Goal: Information Seeking & Learning: Learn about a topic

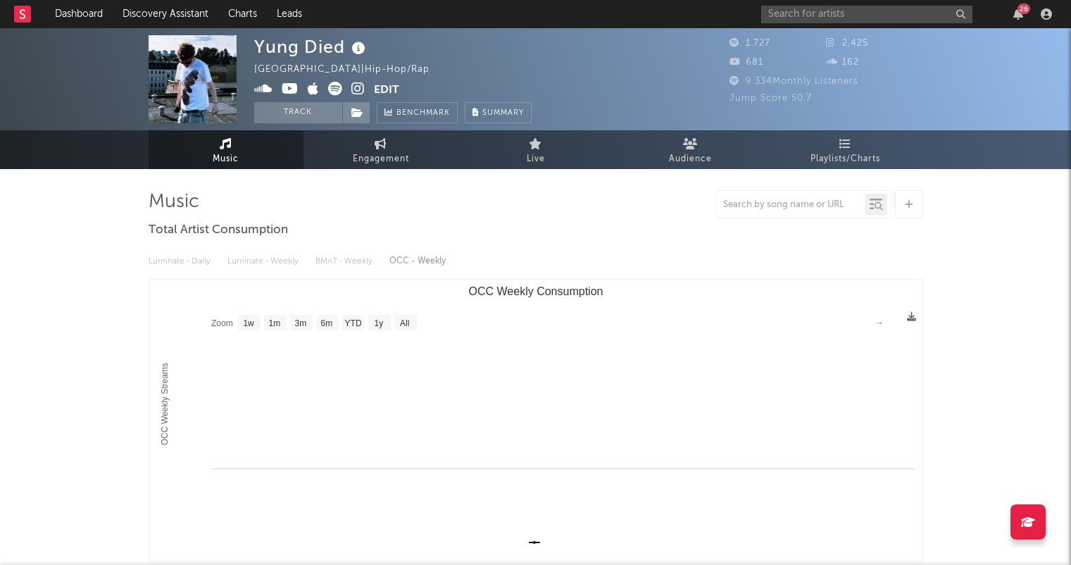
select select "1w"
click at [822, 13] on input "text" at bounding box center [866, 15] width 211 height 18
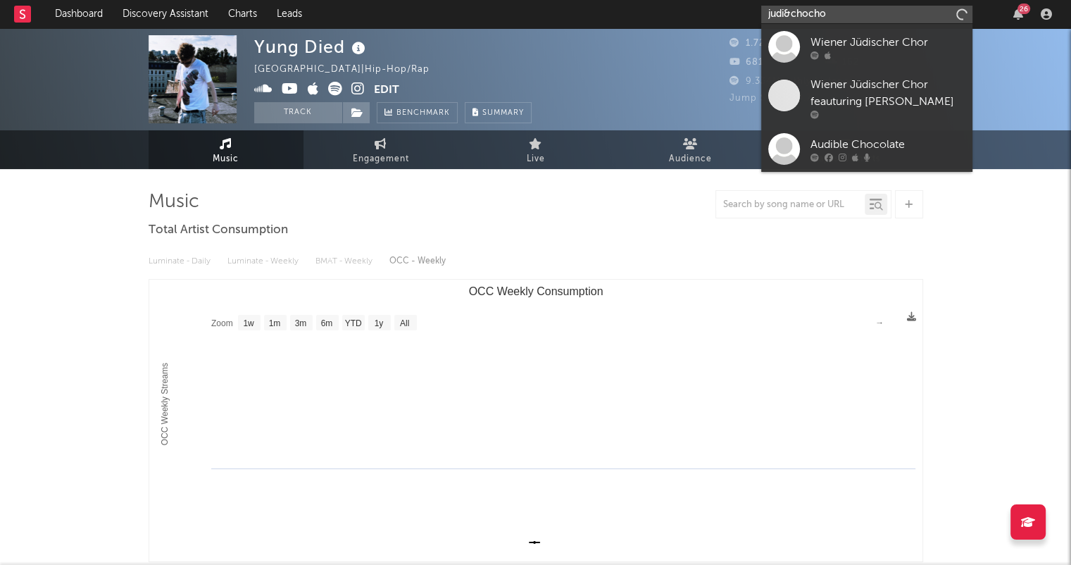
type input "judi&chocho"
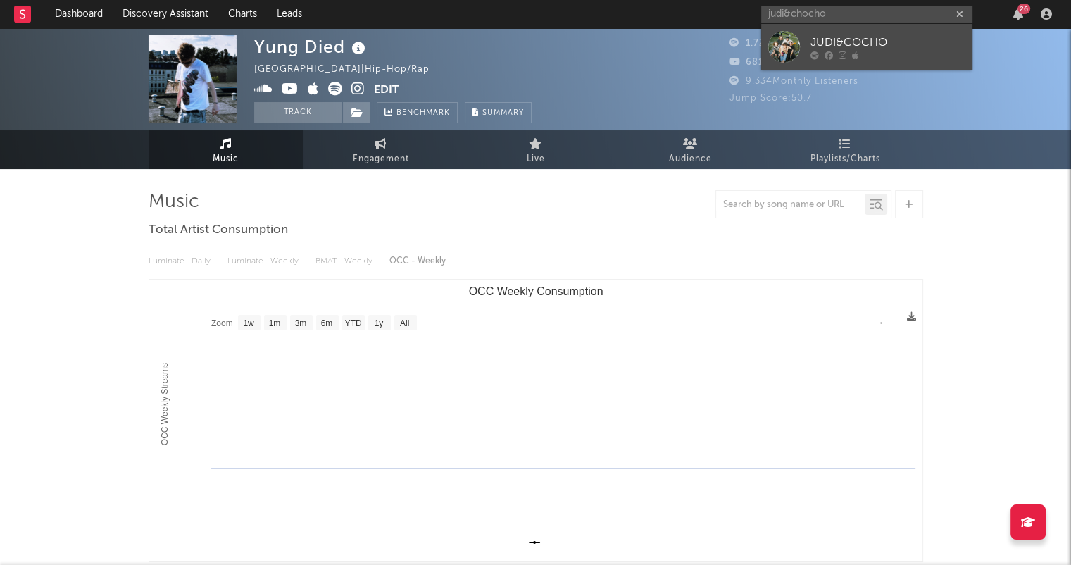
click at [930, 54] on div at bounding box center [888, 55] width 155 height 8
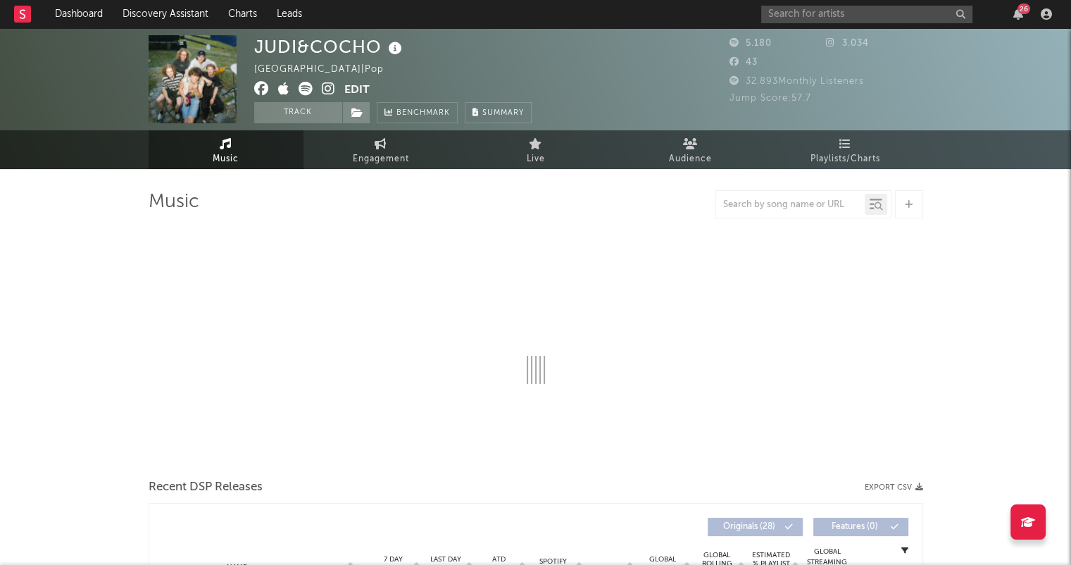
select select "6m"
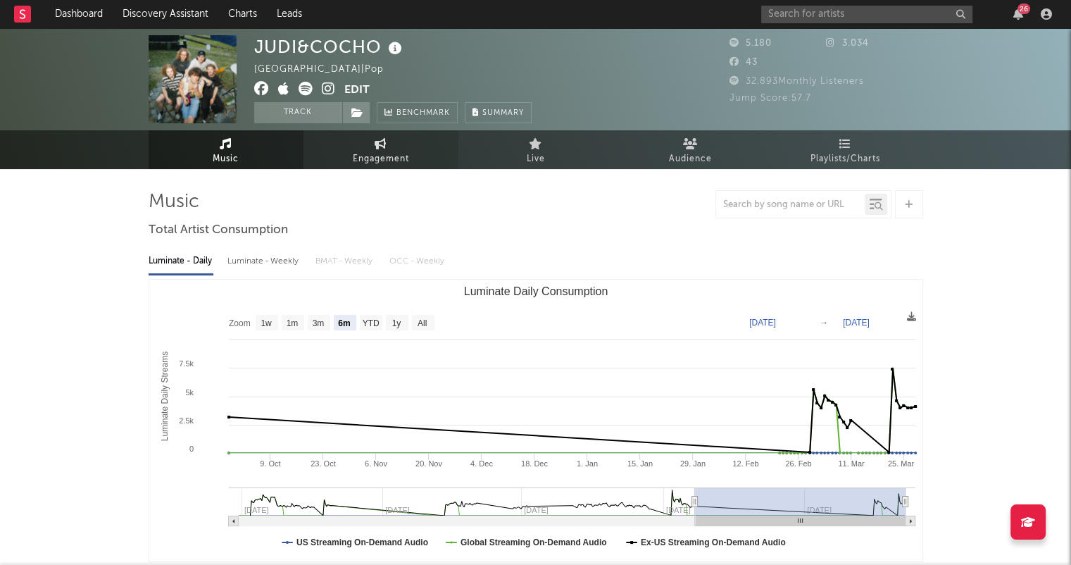
click at [404, 153] on span "Engagement" at bounding box center [381, 159] width 56 height 17
select select "1w"
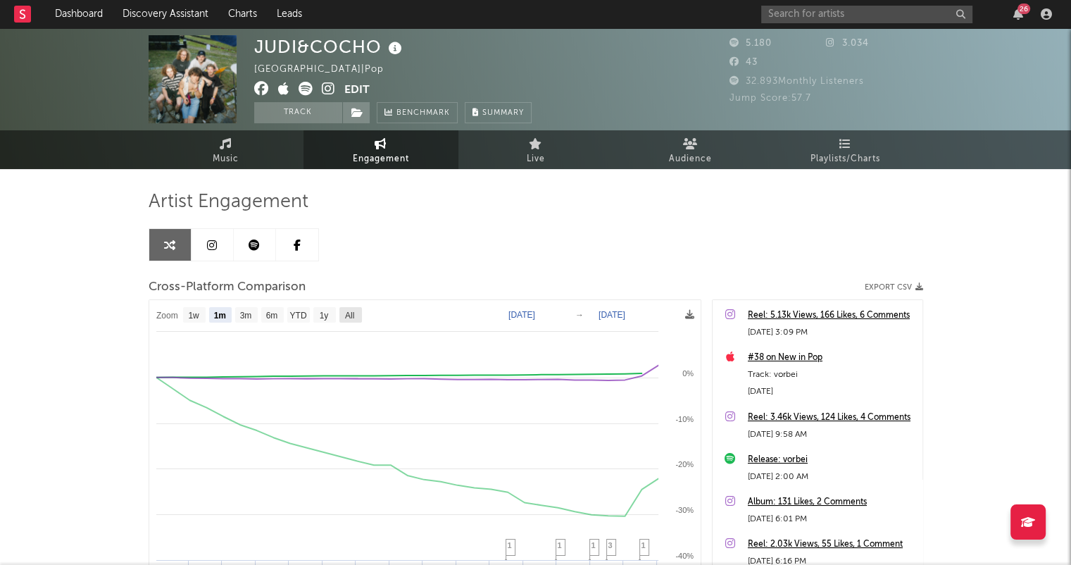
click at [358, 316] on rect at bounding box center [350, 314] width 23 height 15
select select "All"
type input "[DATE]"
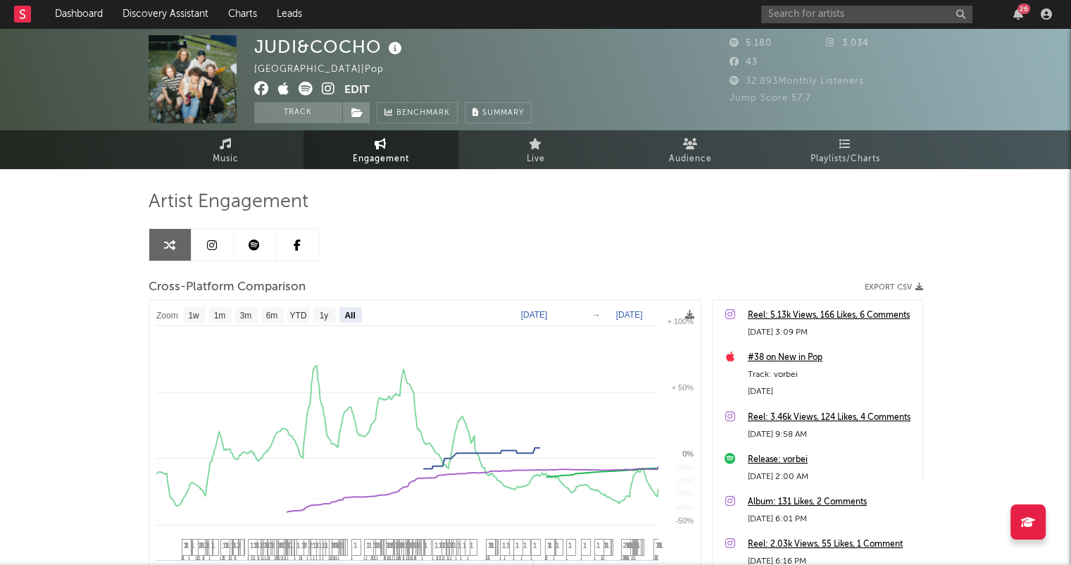
select select "All"
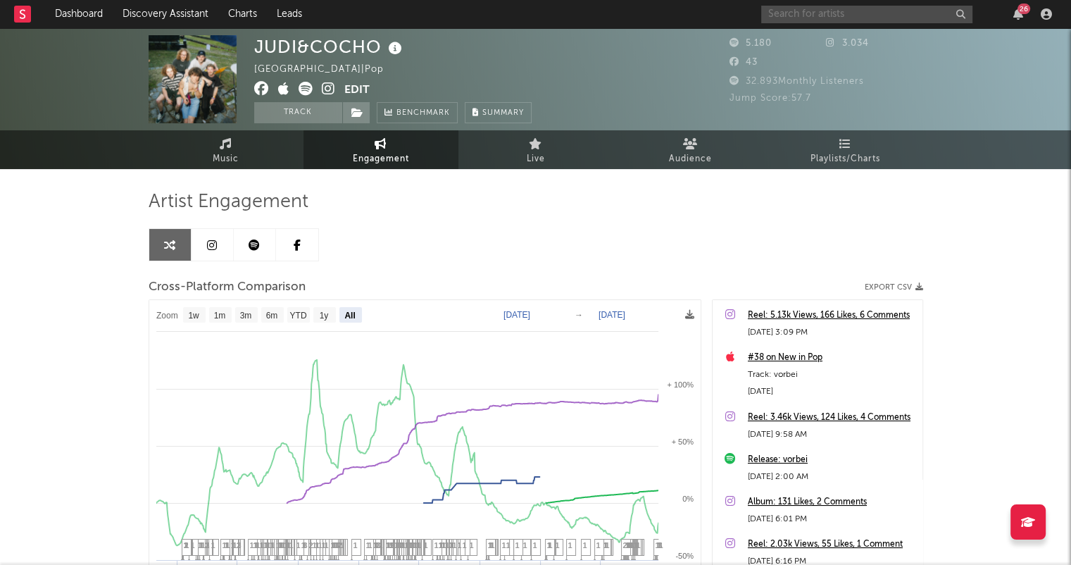
click at [865, 14] on input "text" at bounding box center [866, 15] width 211 height 18
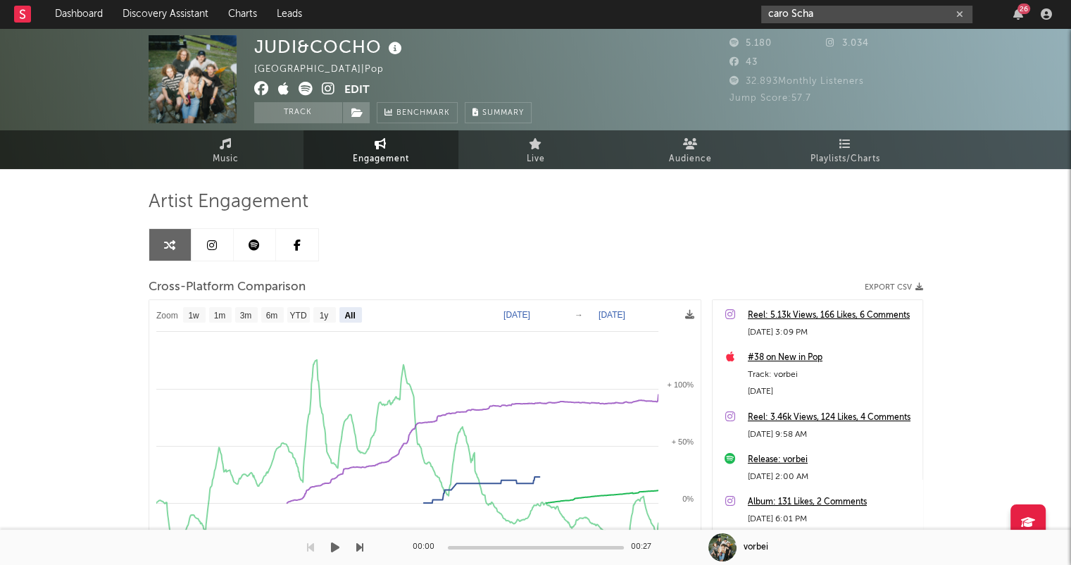
type input "caro Scha"
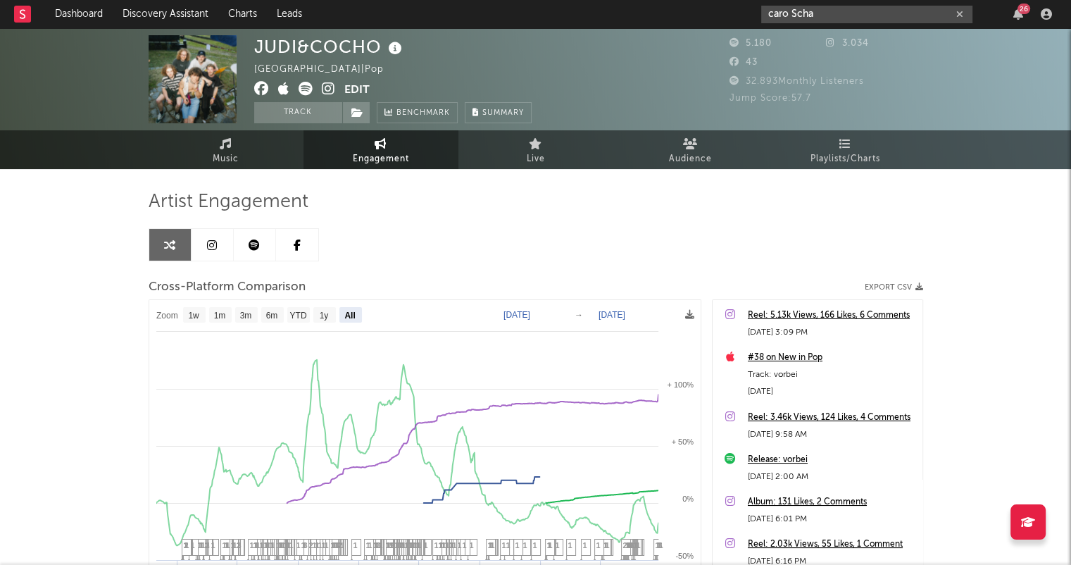
click at [957, 12] on icon "button" at bounding box center [959, 14] width 7 height 9
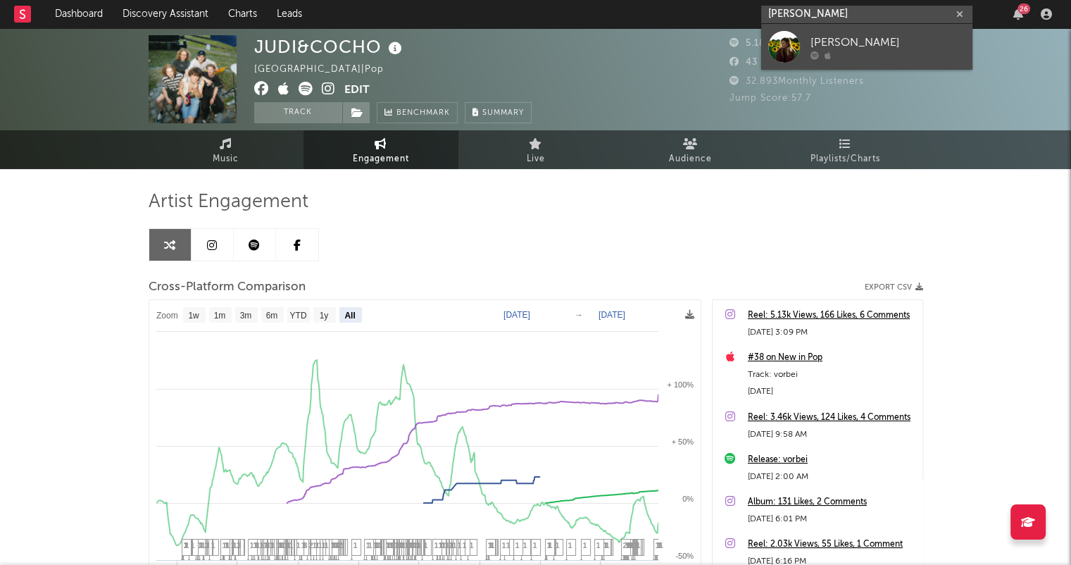
type input "[PERSON_NAME]"
click at [879, 35] on div "[PERSON_NAME]" at bounding box center [888, 42] width 155 height 17
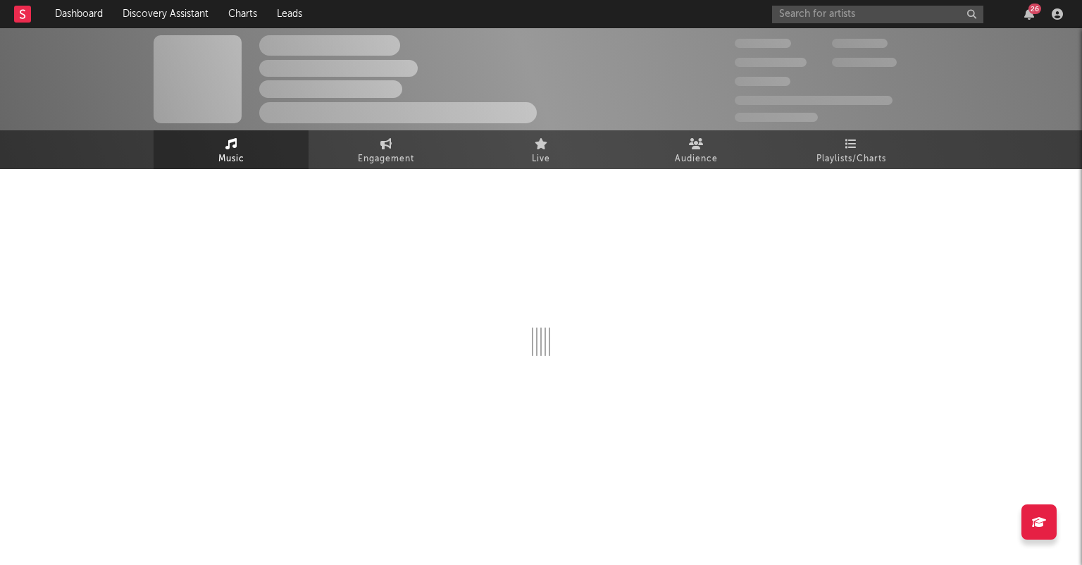
select select "1w"
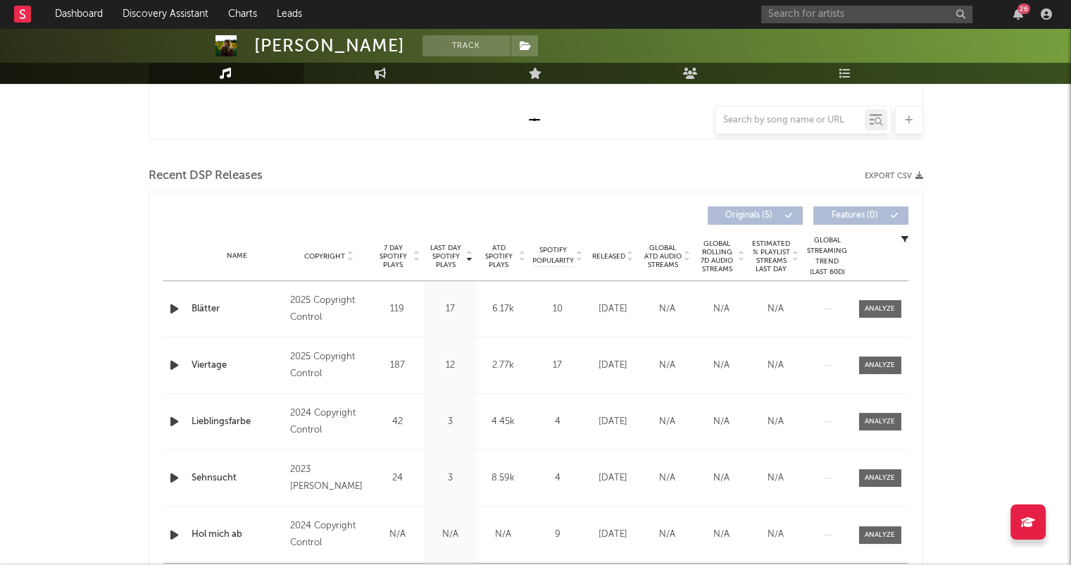
scroll to position [493, 0]
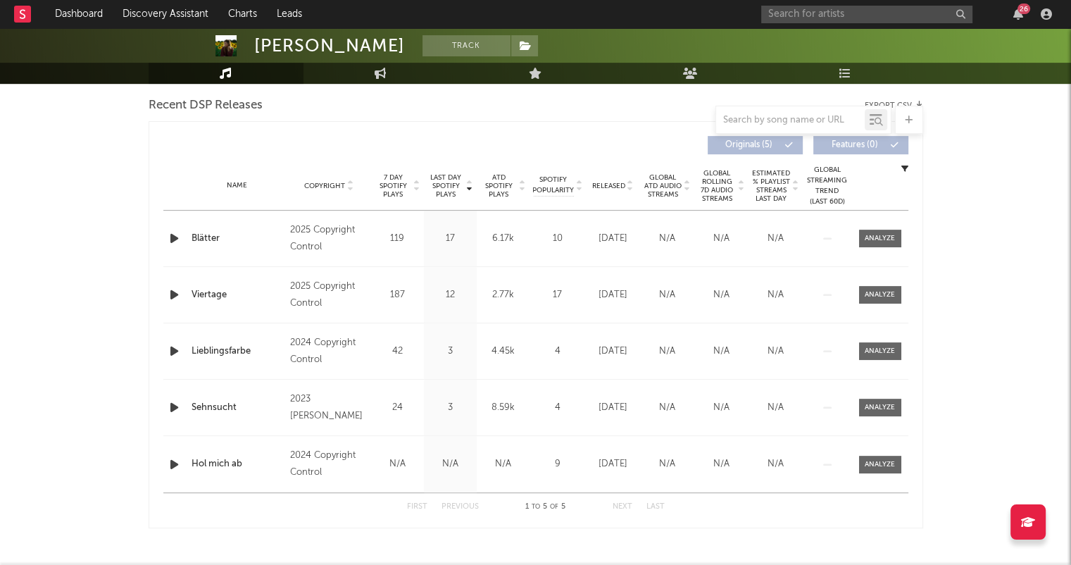
click at [632, 187] on icon at bounding box center [630, 189] width 7 height 6
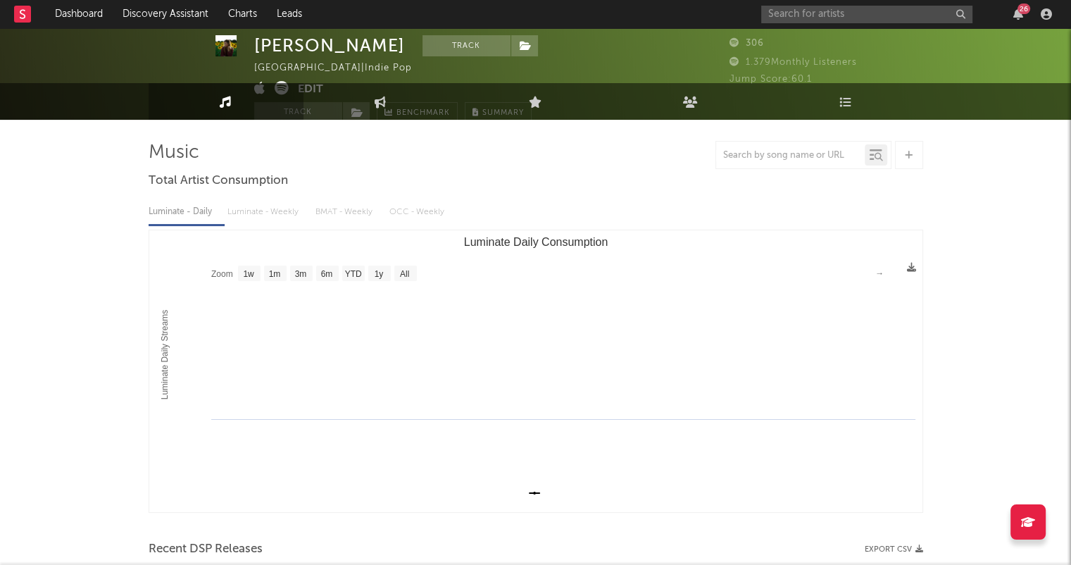
scroll to position [0, 0]
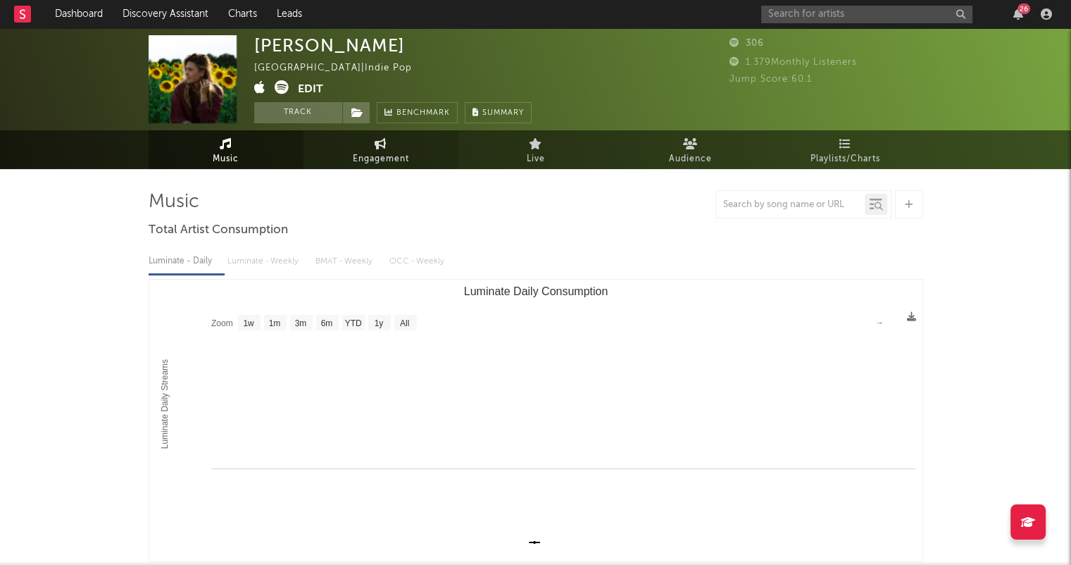
click at [382, 145] on icon at bounding box center [381, 143] width 12 height 11
select select "1w"
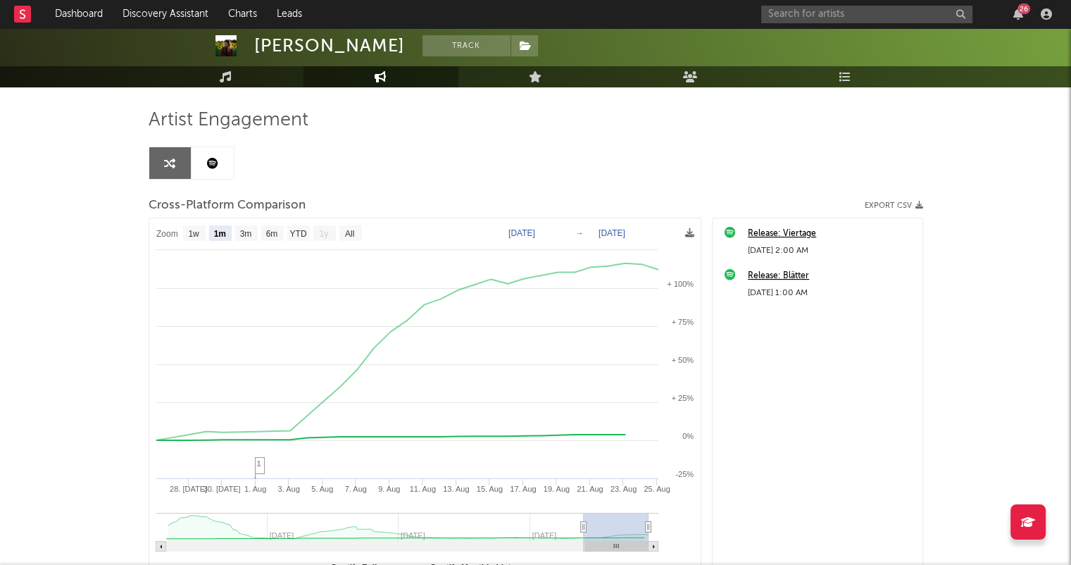
scroll to position [203, 0]
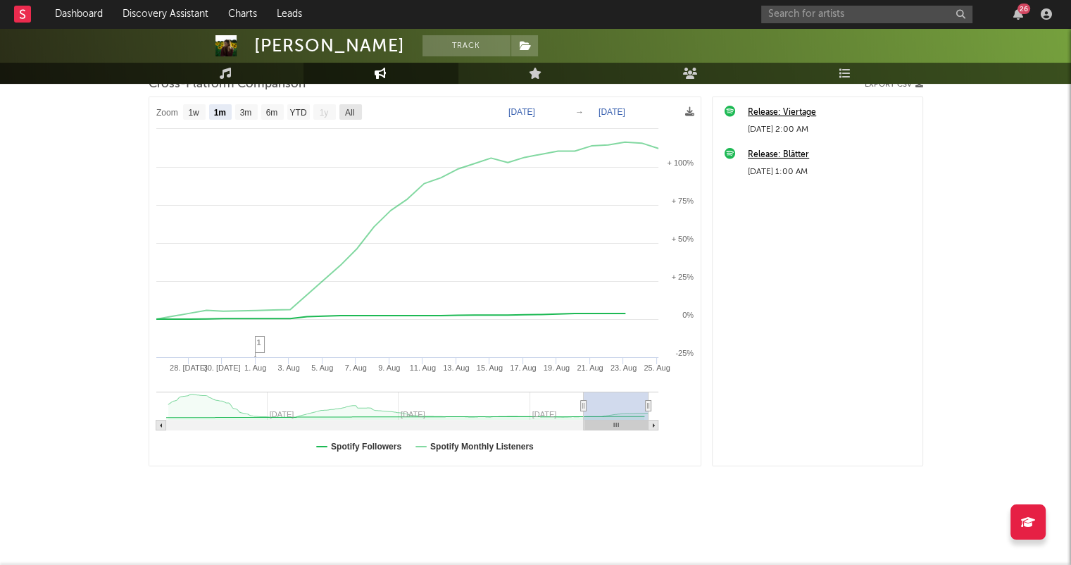
click at [356, 116] on rect at bounding box center [350, 111] width 23 height 15
select select "All"
type input "[DATE]"
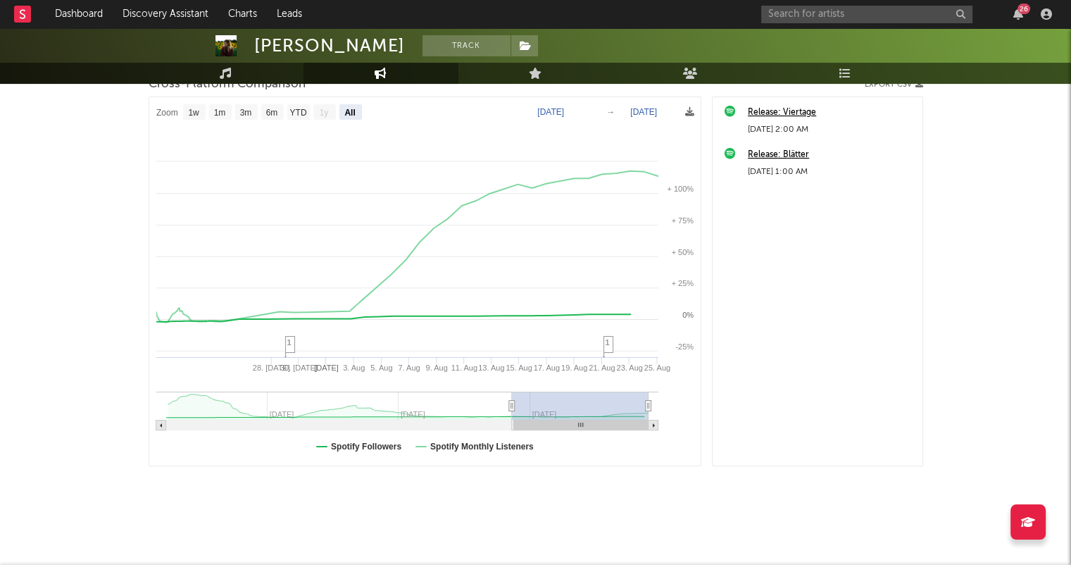
select select "All"
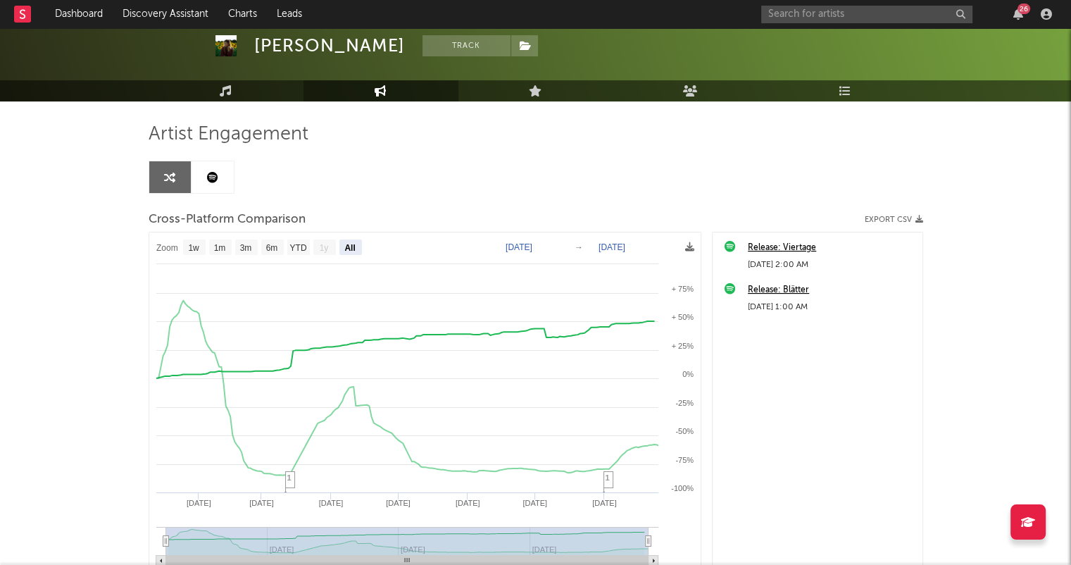
scroll to position [0, 0]
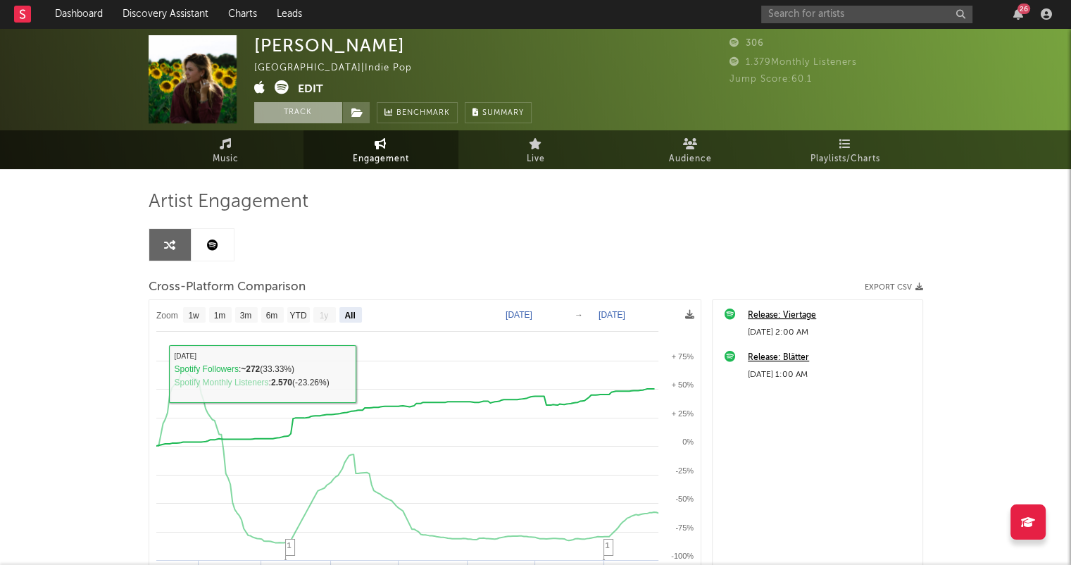
click at [304, 117] on button "Track" at bounding box center [298, 112] width 88 height 21
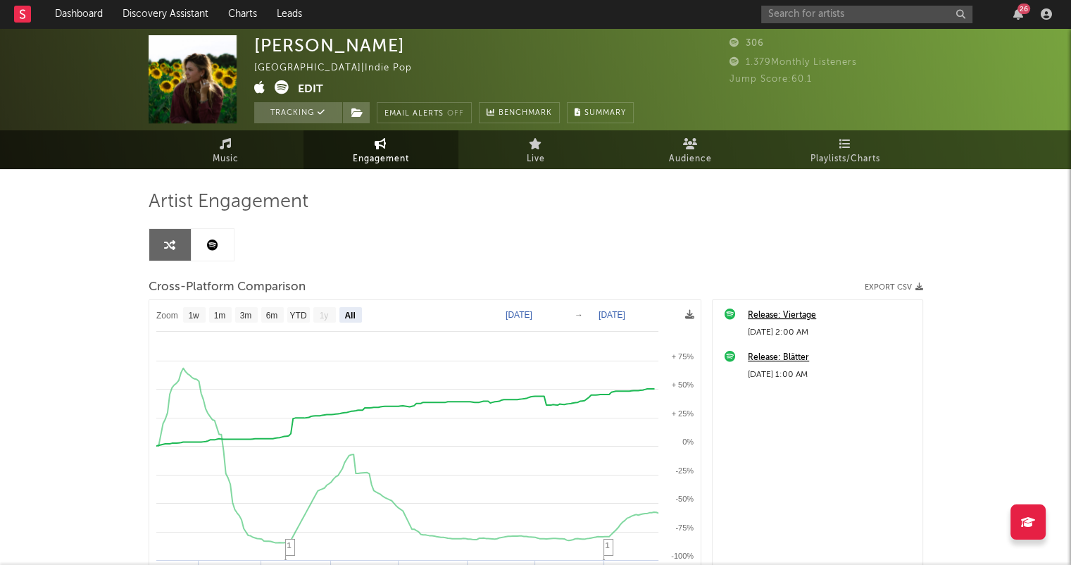
select select "1w"
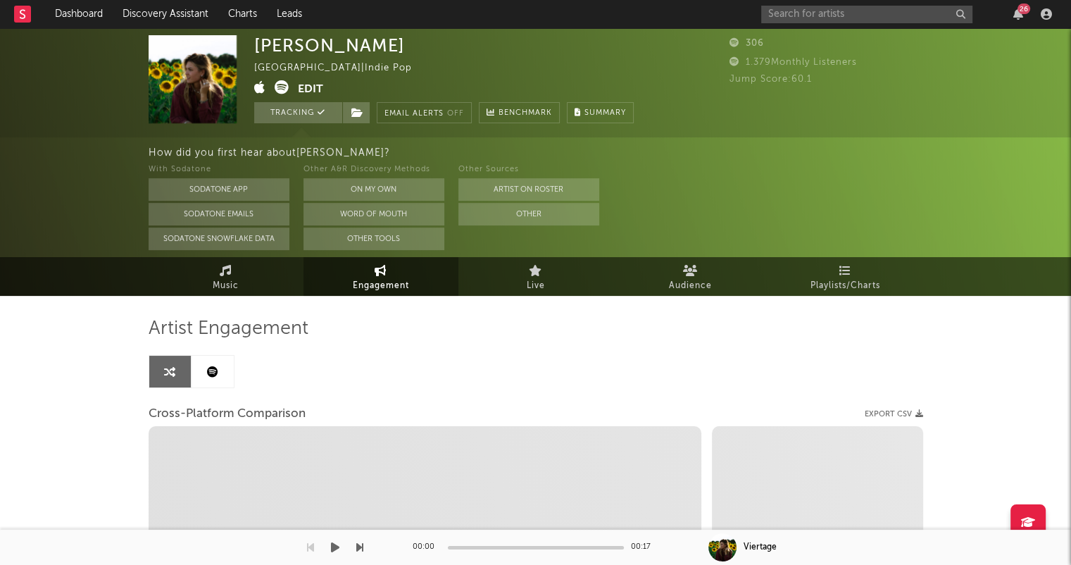
select select "1m"
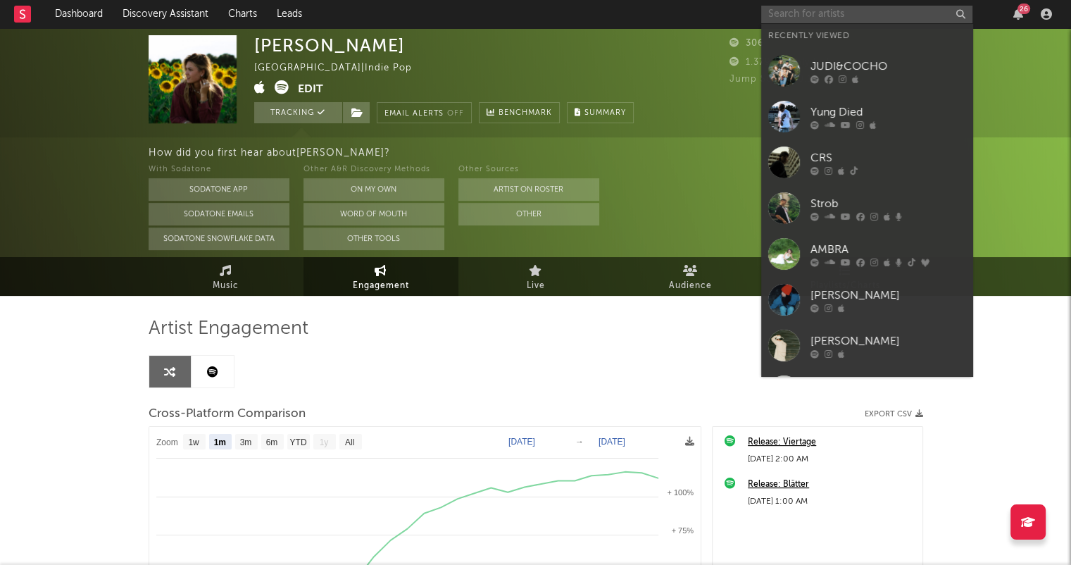
click at [846, 19] on input "text" at bounding box center [866, 15] width 211 height 18
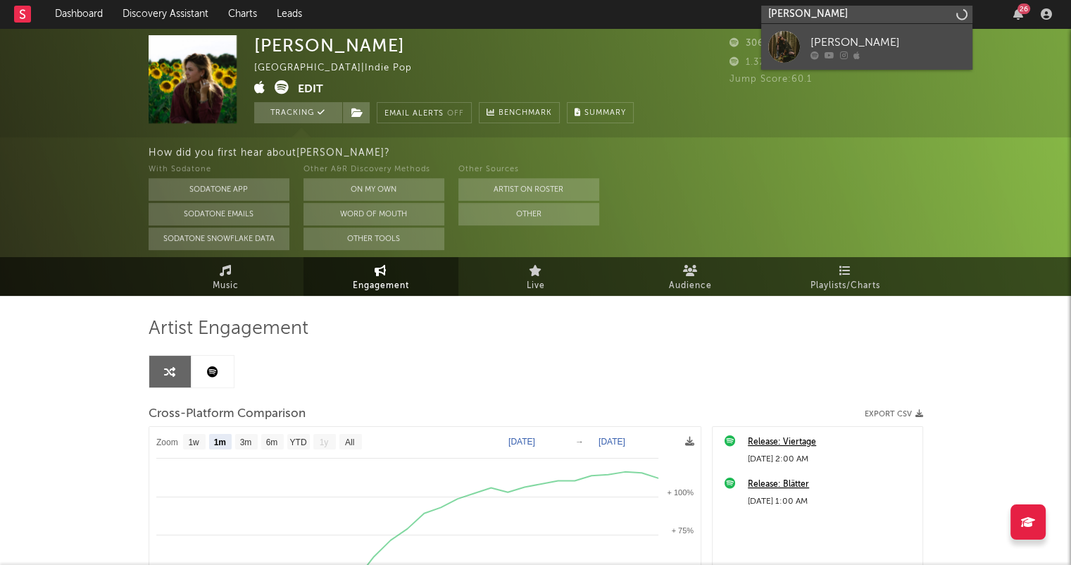
type input "[PERSON_NAME]"
click at [885, 42] on div "[PERSON_NAME]" at bounding box center [888, 42] width 155 height 17
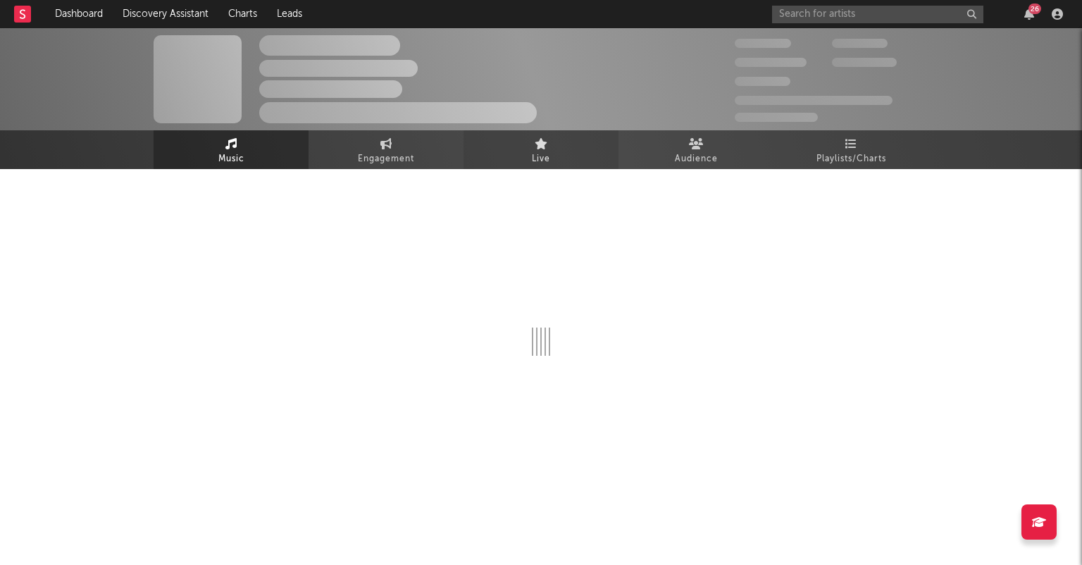
select select "1w"
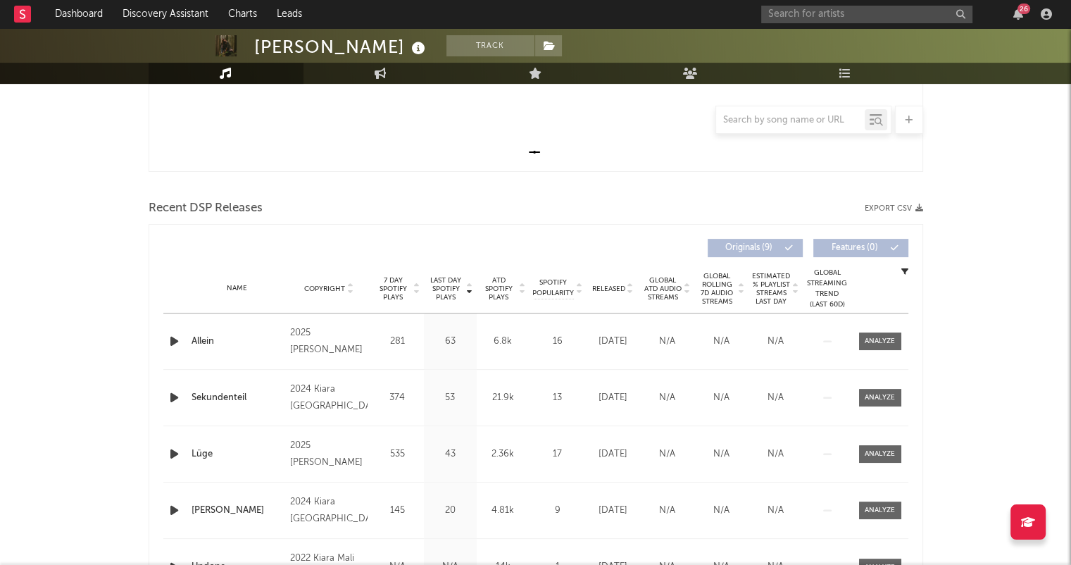
scroll to position [423, 0]
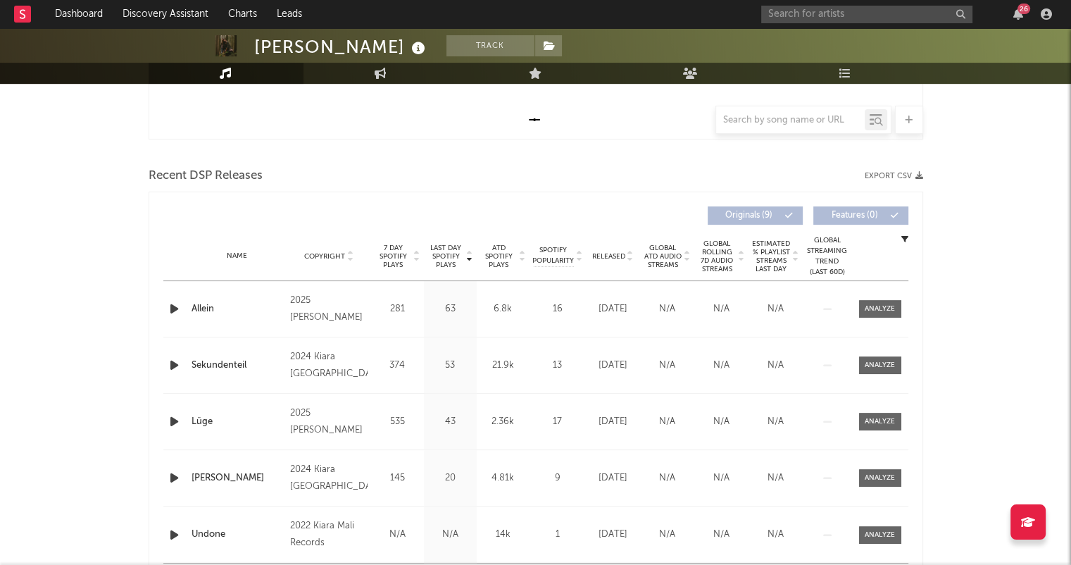
click at [627, 260] on icon at bounding box center [630, 259] width 7 height 6
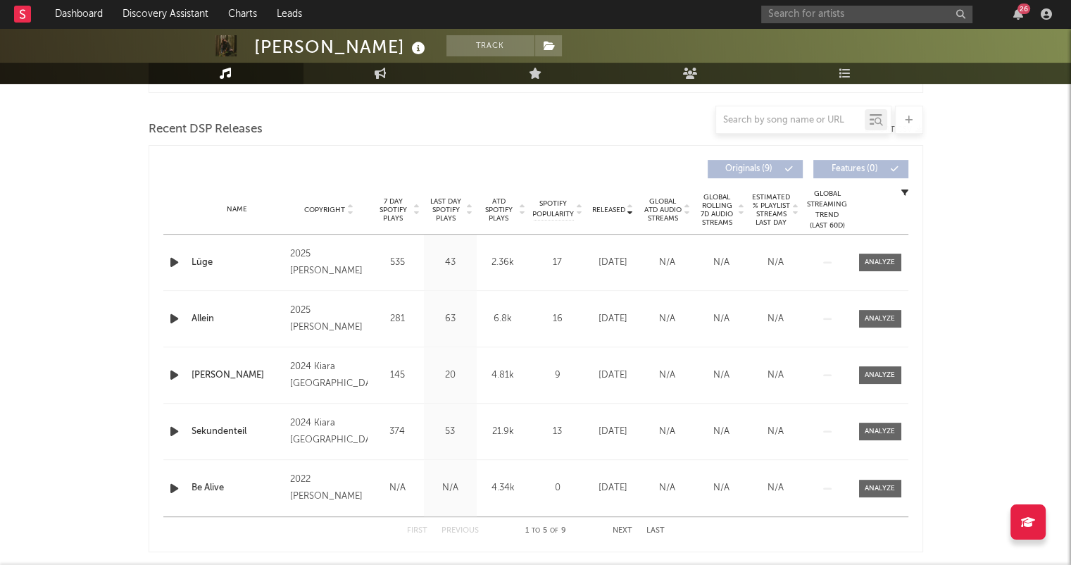
scroll to position [493, 0]
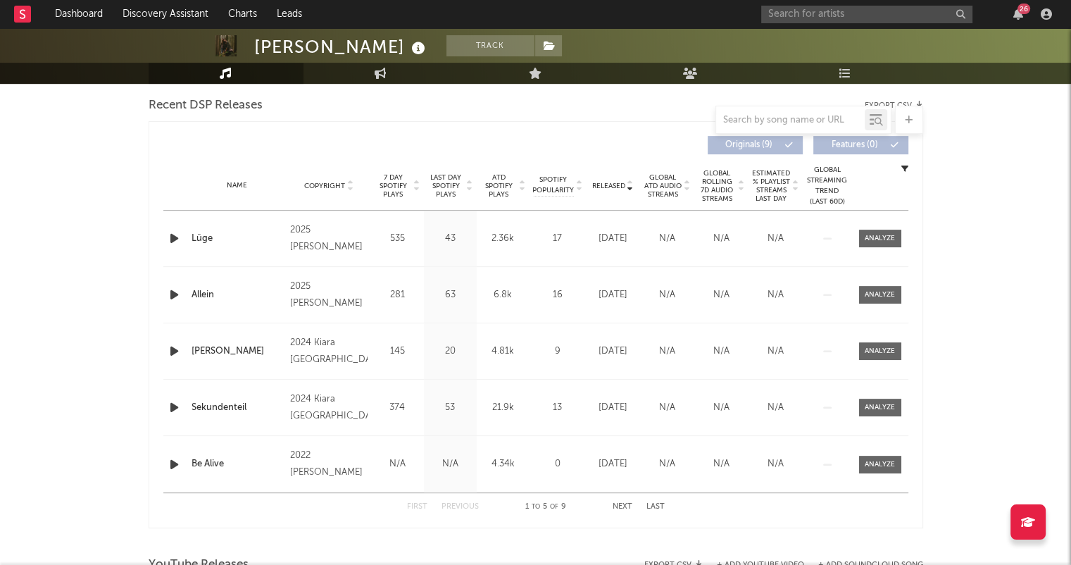
click at [628, 510] on button "Next" at bounding box center [623, 507] width 20 height 8
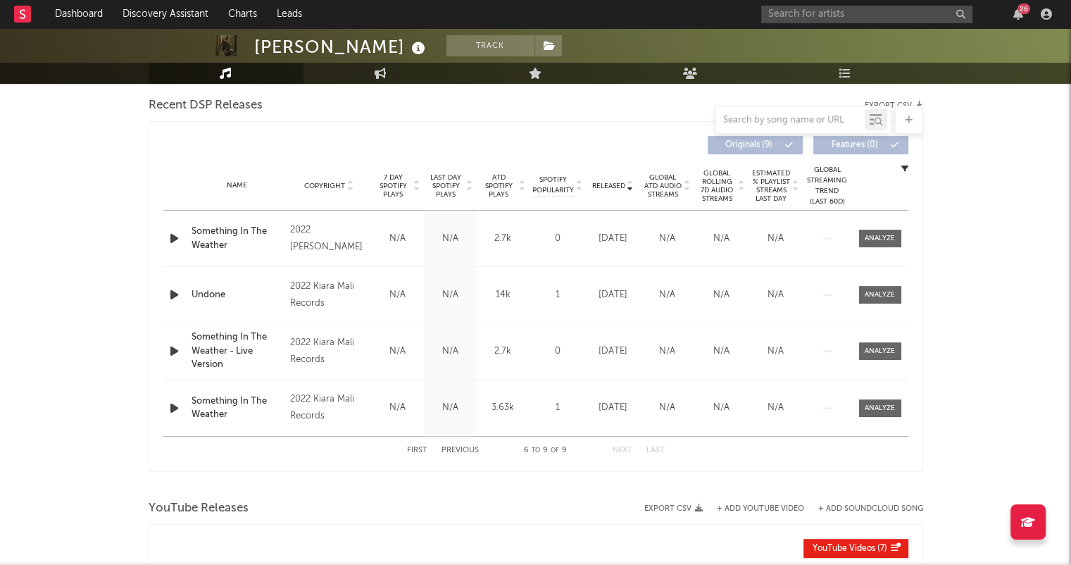
click at [422, 452] on button "First" at bounding box center [417, 450] width 20 height 8
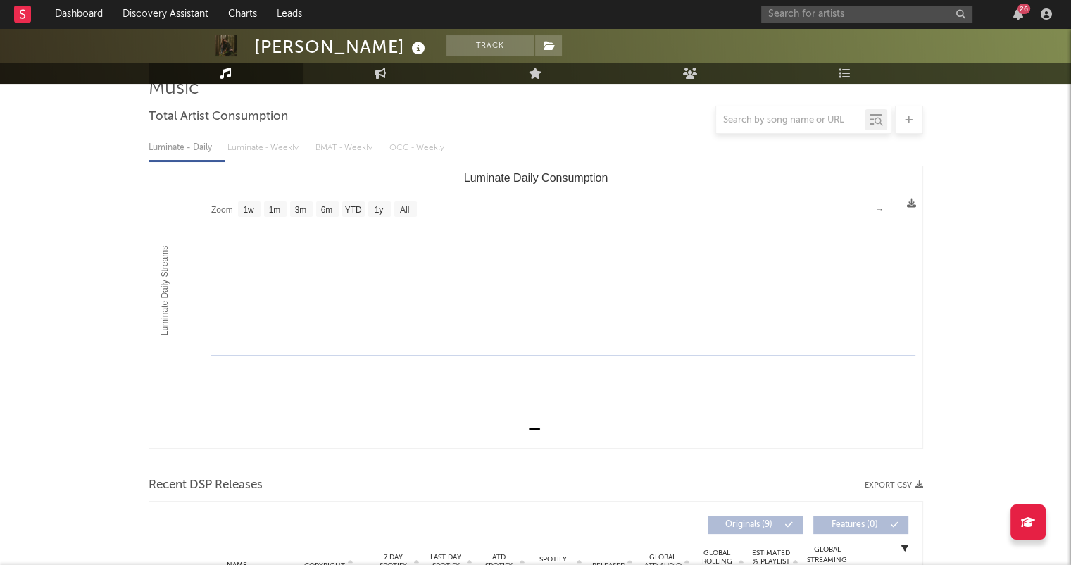
scroll to position [0, 0]
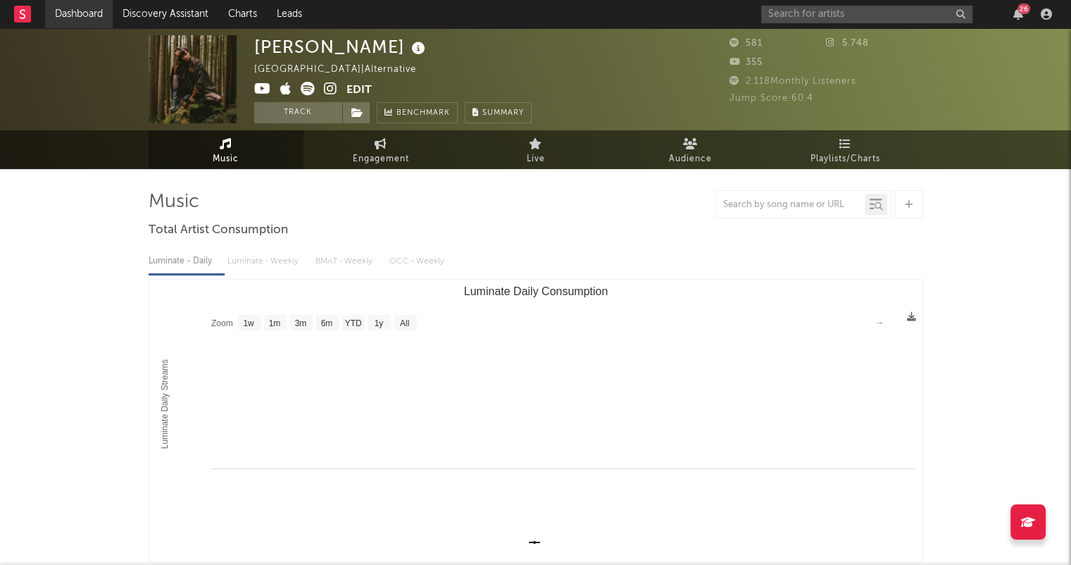
click at [97, 15] on link "Dashboard" at bounding box center [79, 14] width 68 height 28
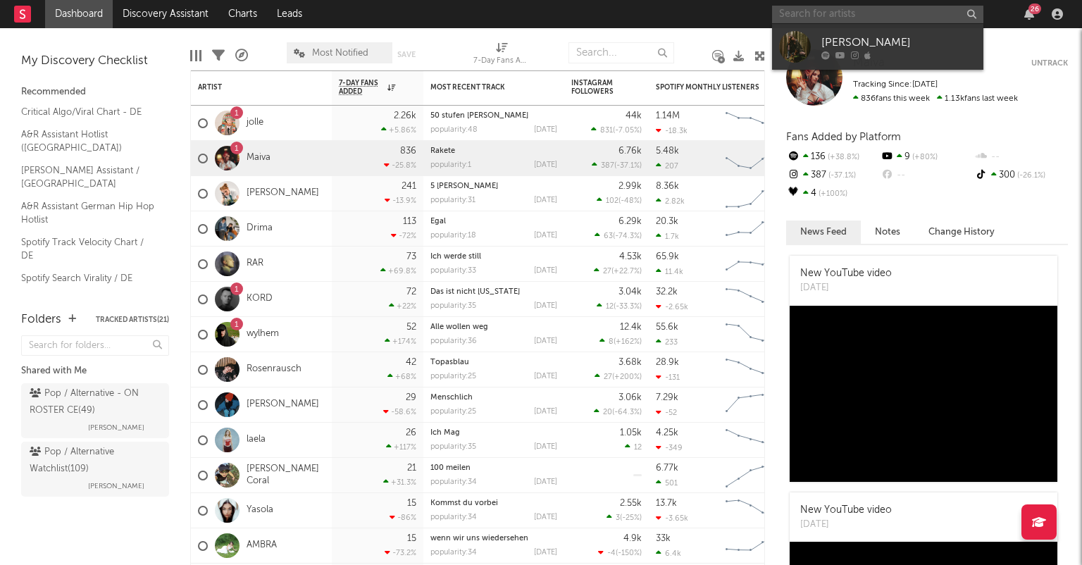
click at [851, 11] on input "text" at bounding box center [877, 15] width 211 height 18
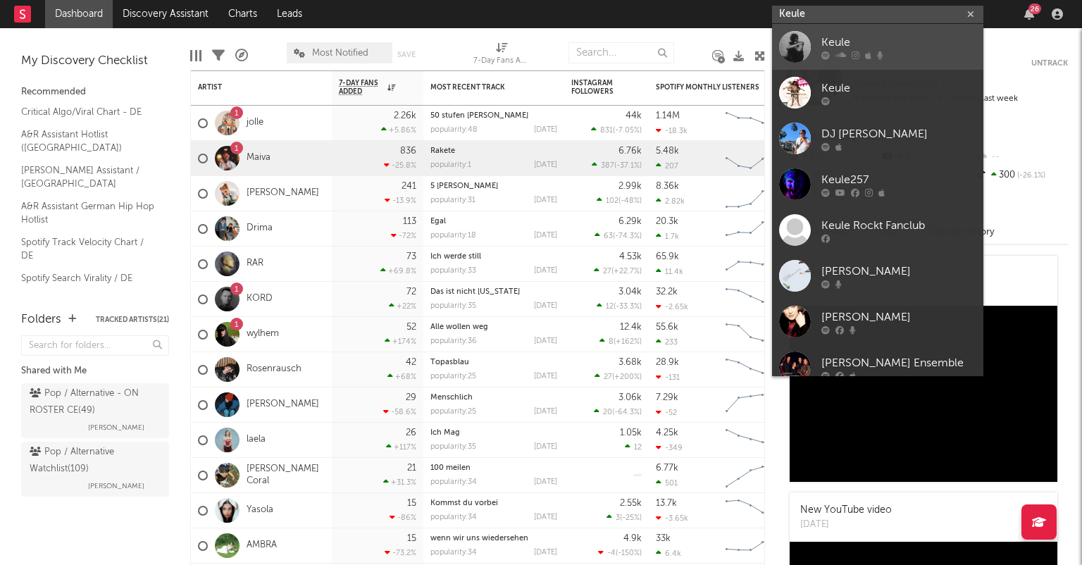
type input "Keule"
click at [937, 46] on div "Keule" at bounding box center [898, 42] width 155 height 17
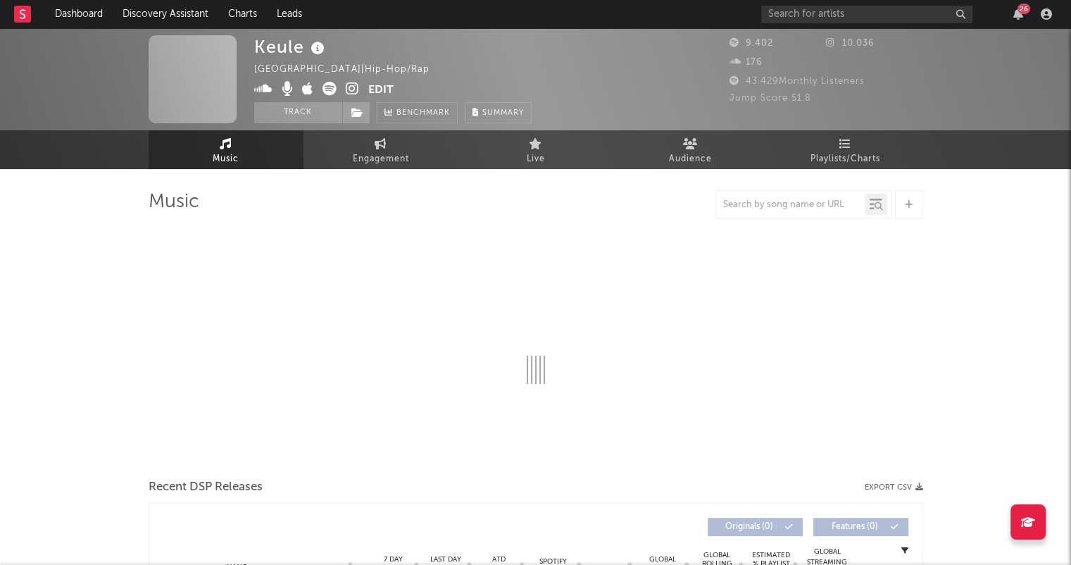
select select "6m"
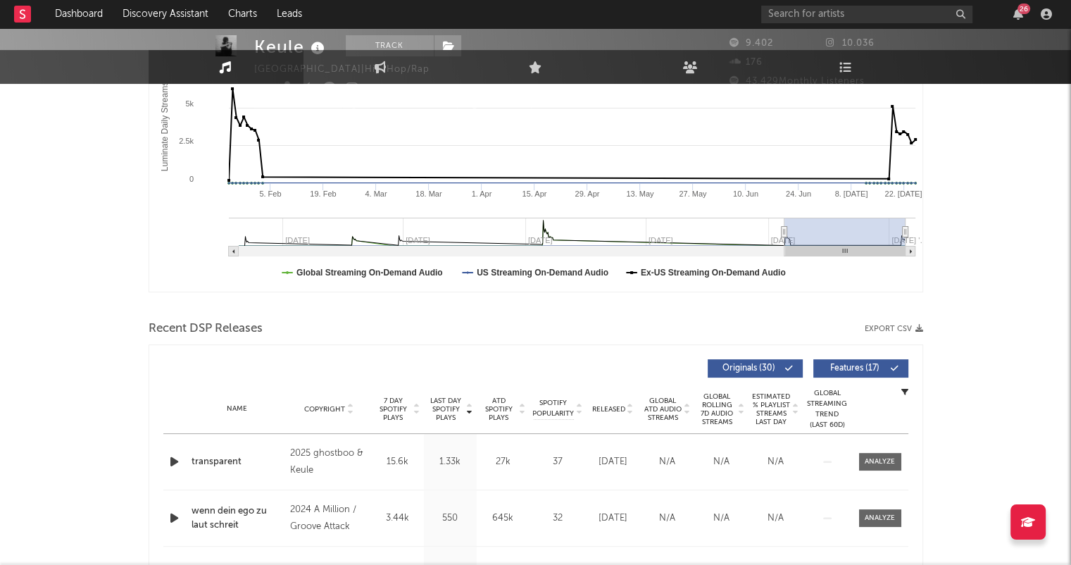
scroll to position [423, 0]
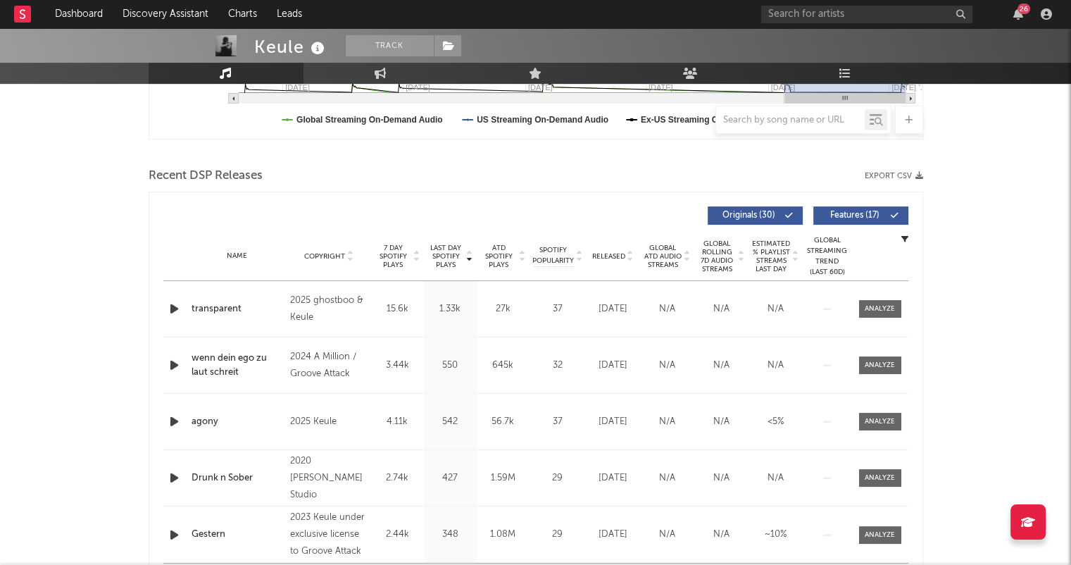
click at [633, 257] on icon at bounding box center [630, 259] width 7 height 6
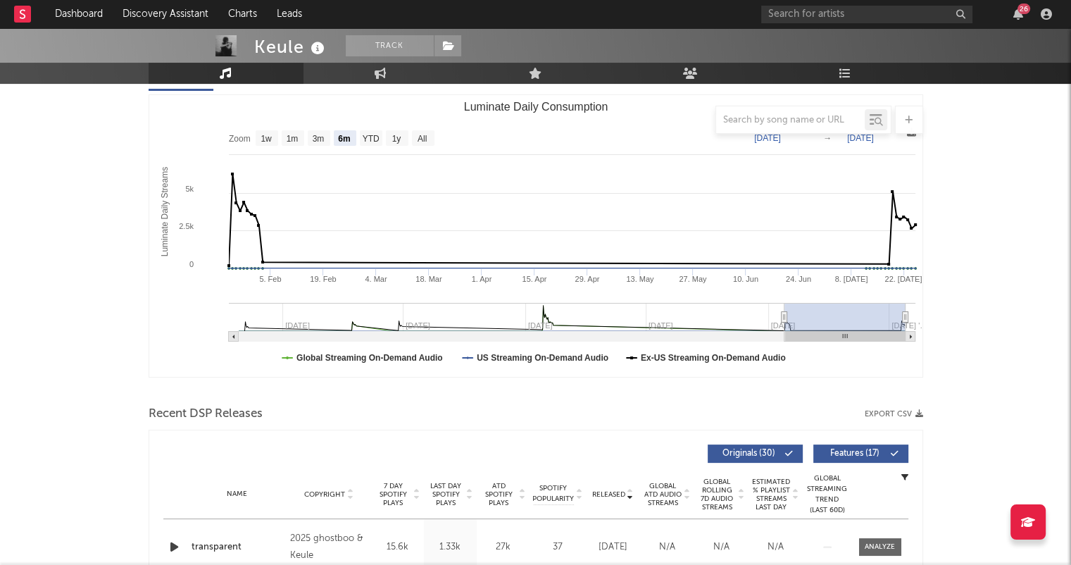
scroll to position [0, 0]
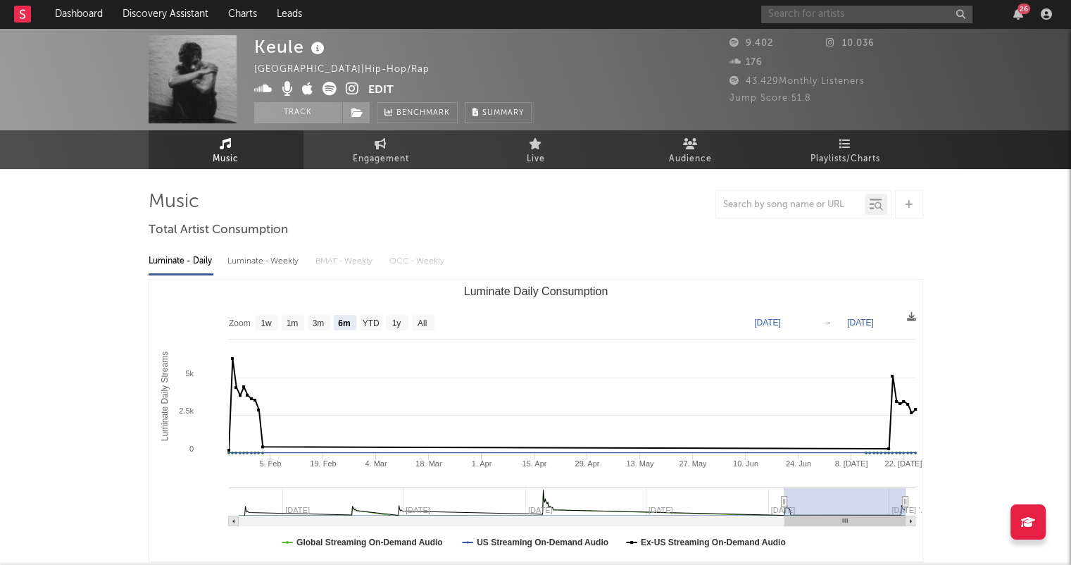
click at [851, 9] on input "text" at bounding box center [866, 15] width 211 height 18
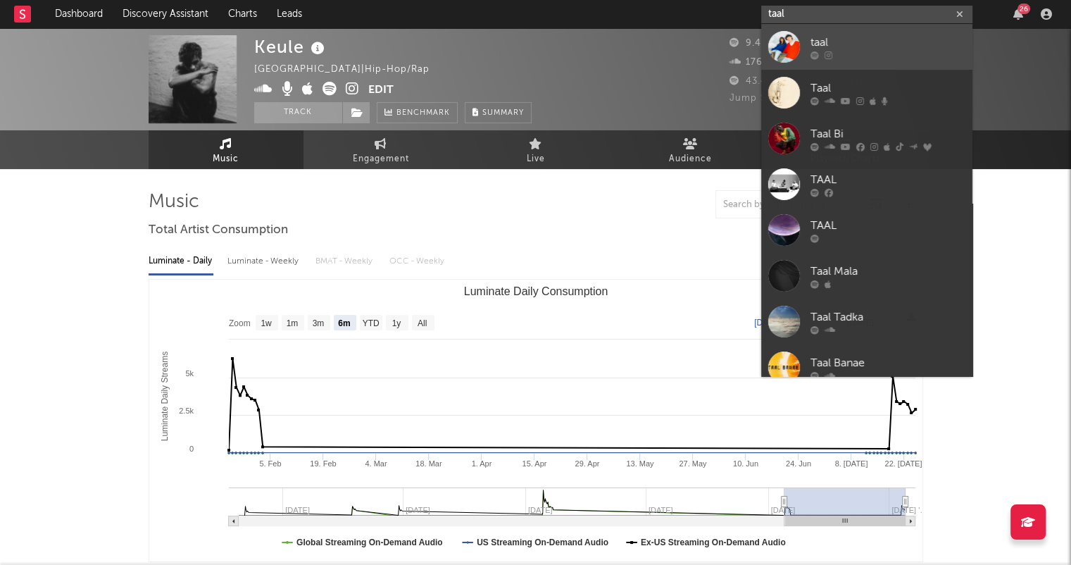
type input "taal"
click at [882, 44] on div "taal" at bounding box center [888, 42] width 155 height 17
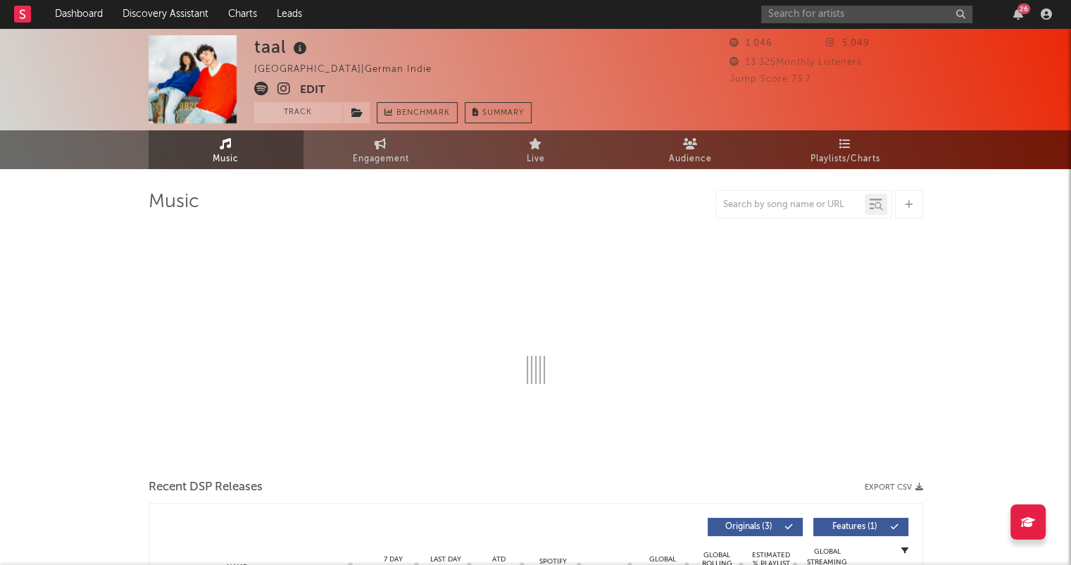
select select "1w"
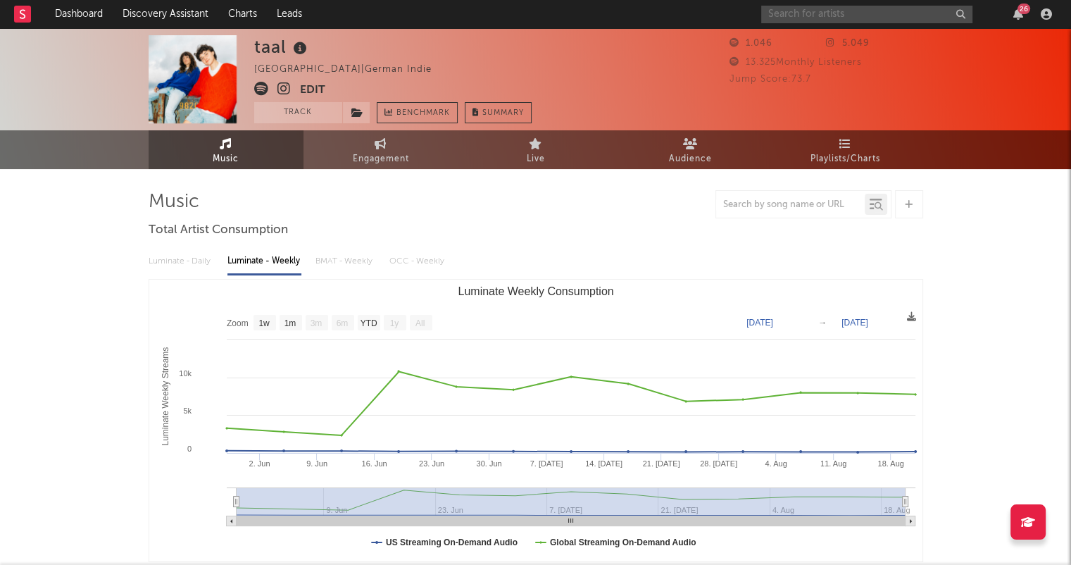
click at [815, 16] on input "text" at bounding box center [866, 15] width 211 height 18
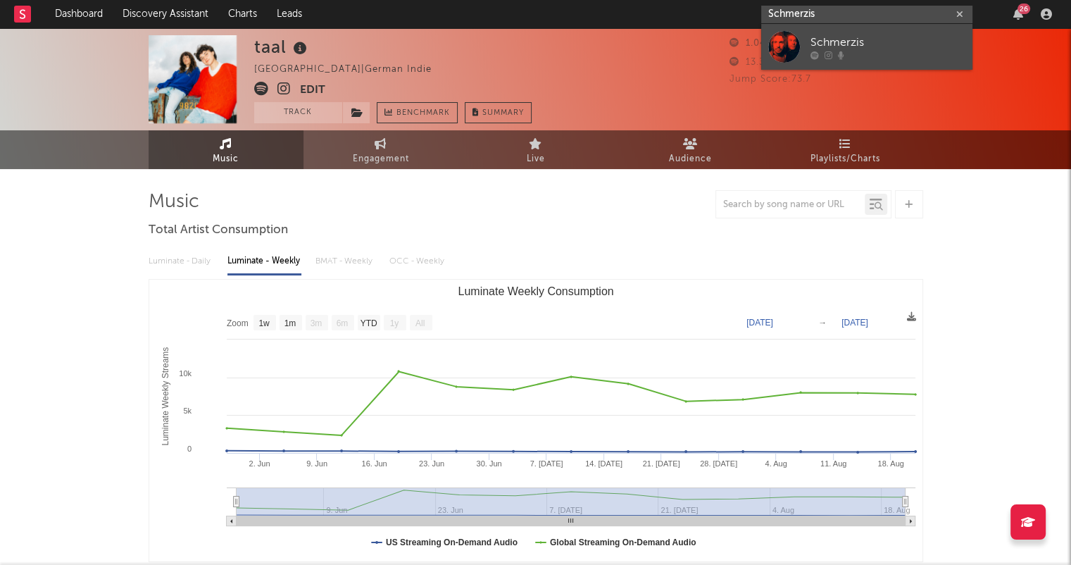
type input "Schmerzis"
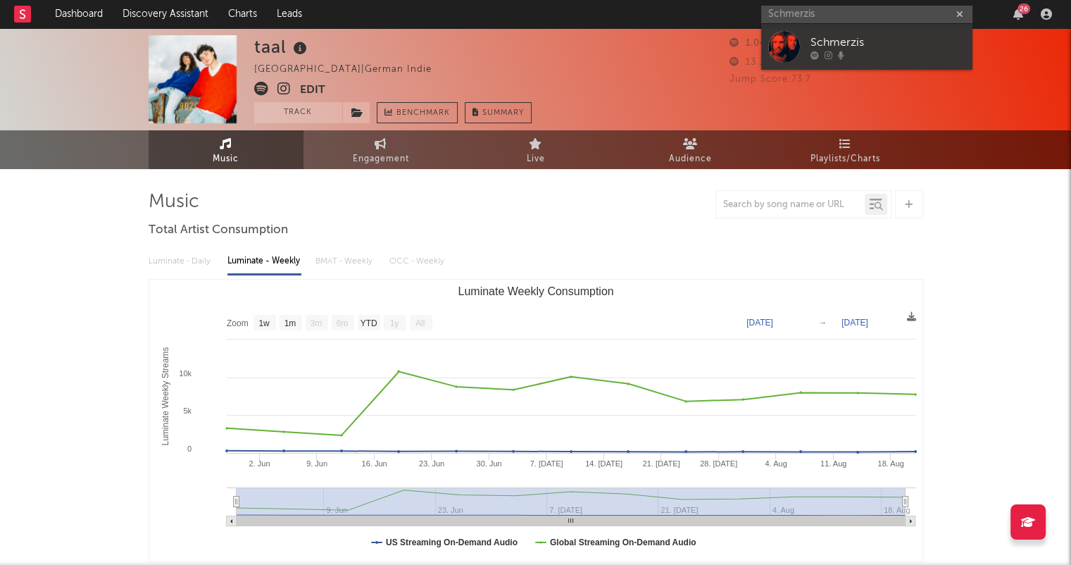
click at [854, 51] on div at bounding box center [888, 55] width 155 height 8
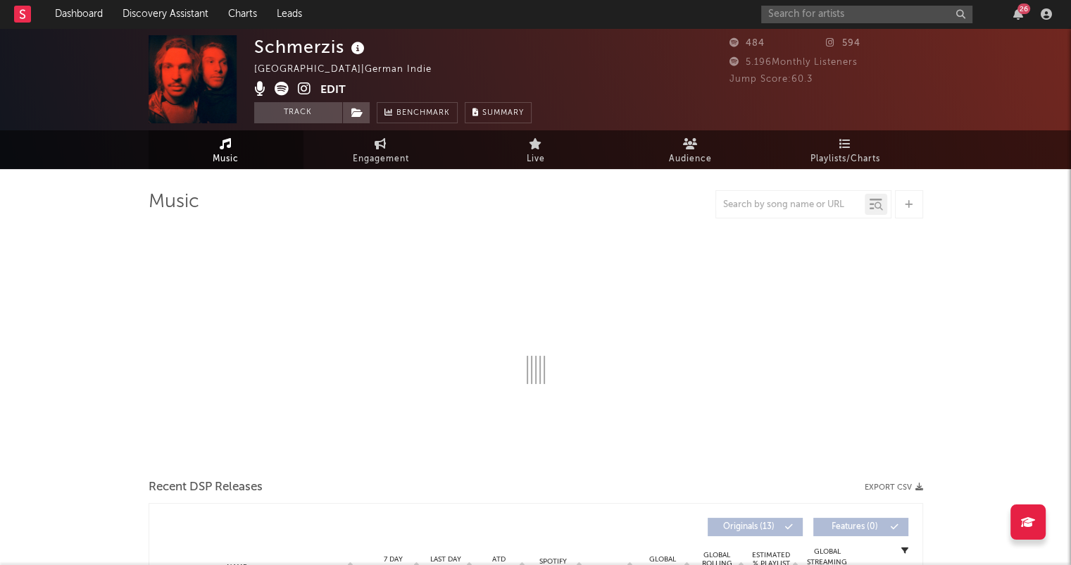
select select "1w"
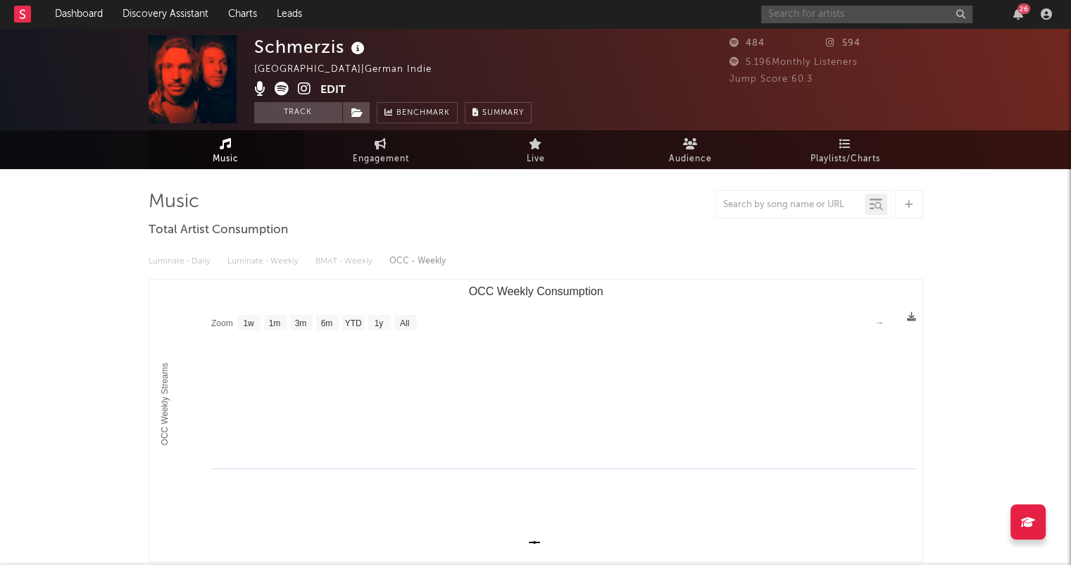
click at [801, 19] on input "text" at bounding box center [866, 15] width 211 height 18
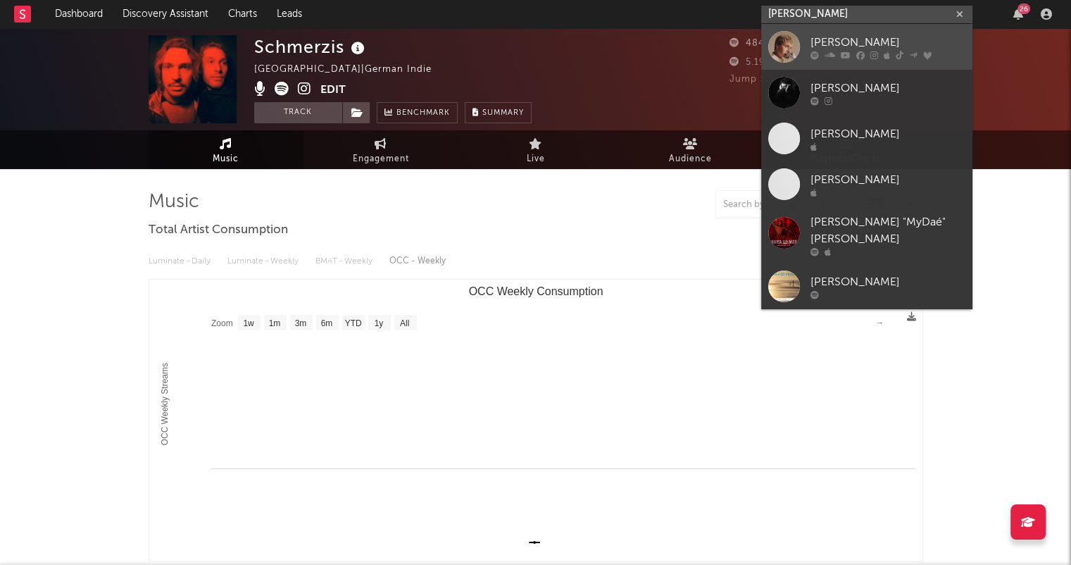
type input "[PERSON_NAME]"
click at [862, 35] on div "[PERSON_NAME]" at bounding box center [888, 42] width 155 height 17
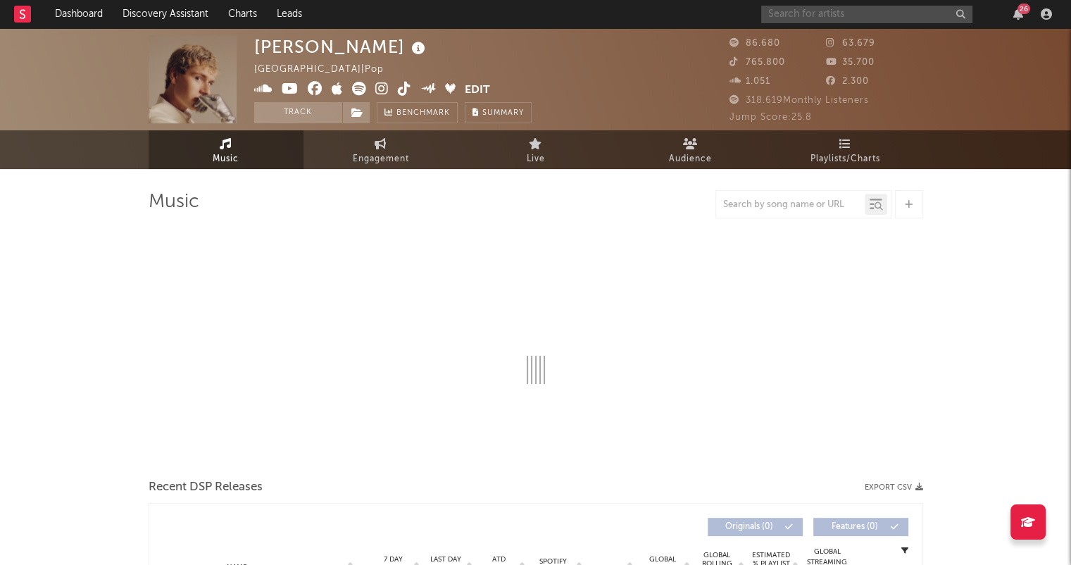
click at [796, 18] on input "text" at bounding box center [866, 15] width 211 height 18
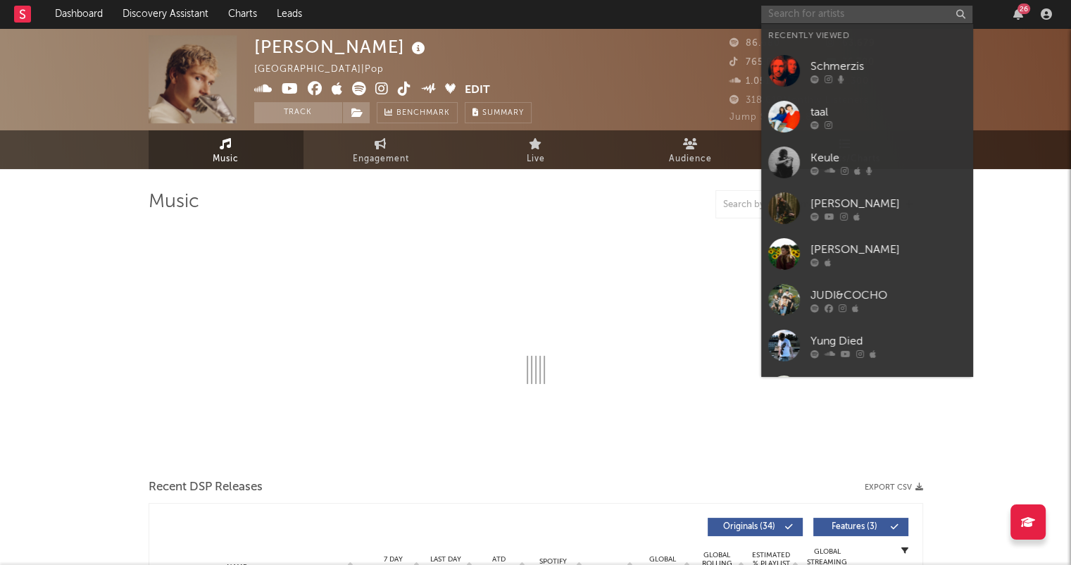
select select "6m"
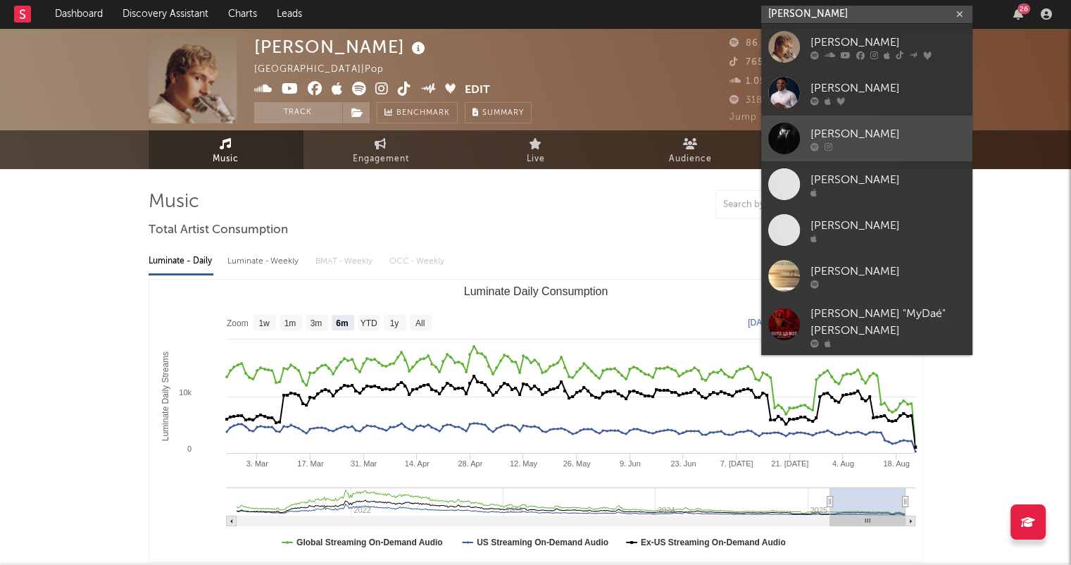
type input "[PERSON_NAME]"
click at [896, 120] on link "[PERSON_NAME]" at bounding box center [866, 138] width 211 height 46
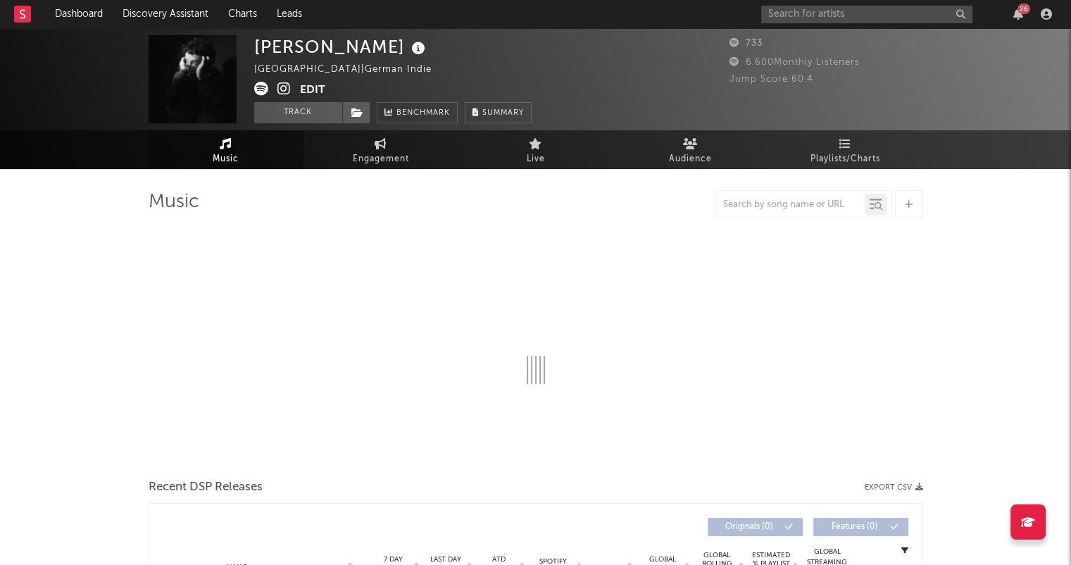
select select "1w"
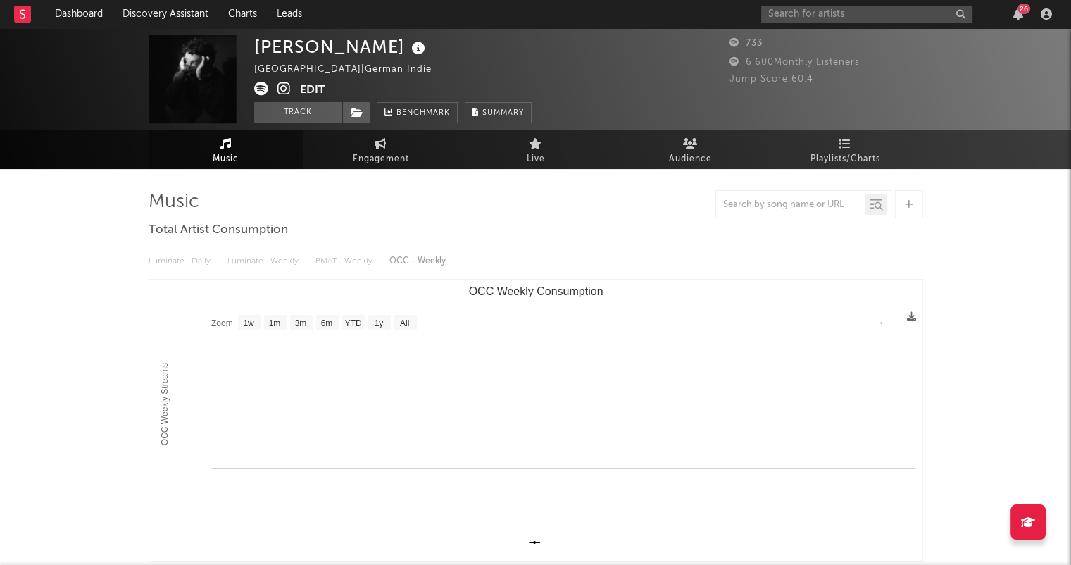
click at [281, 87] on icon at bounding box center [283, 89] width 13 height 14
click at [844, 139] on icon at bounding box center [845, 143] width 12 height 11
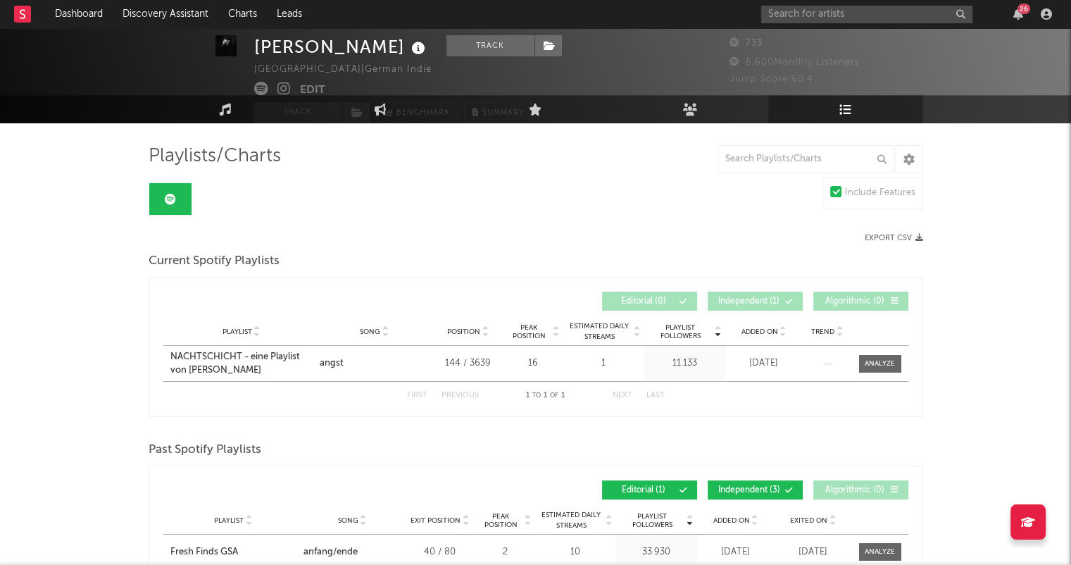
scroll to position [70, 0]
